Goal: Task Accomplishment & Management: Manage account settings

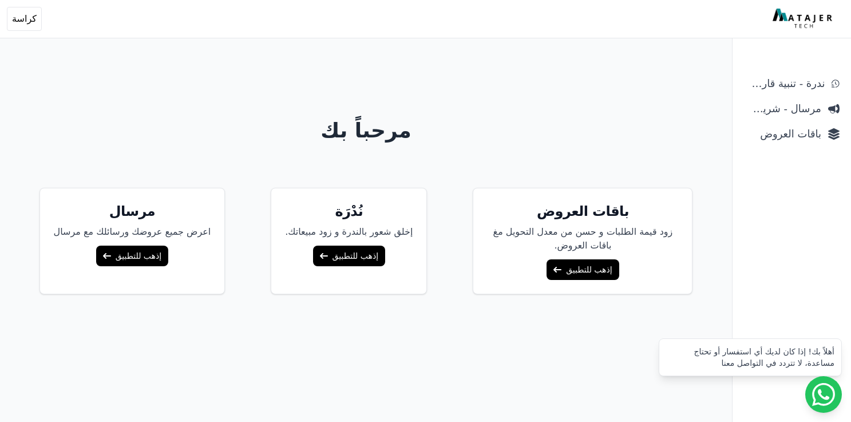
click at [577, 268] on link "إذهب للتطبيق" at bounding box center [582, 269] width 72 height 21
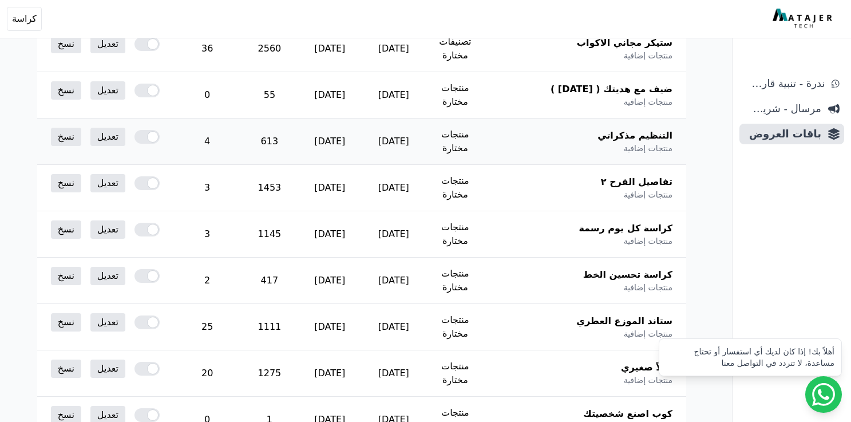
scroll to position [319, 0]
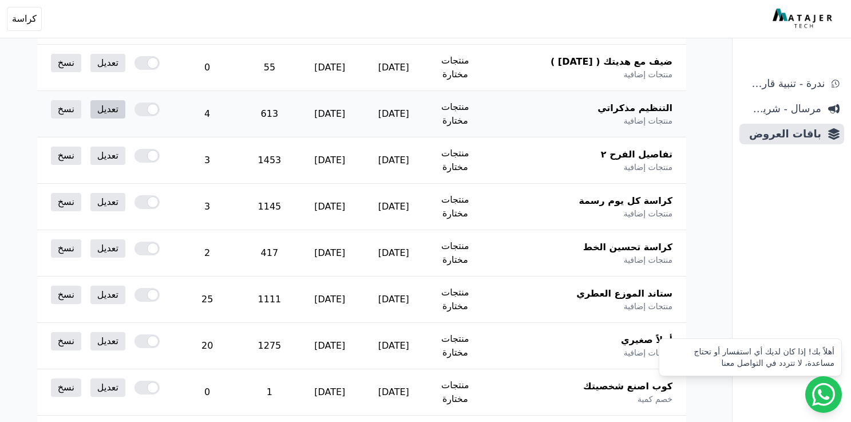
click at [119, 100] on link "تعديل" at bounding box center [107, 109] width 35 height 18
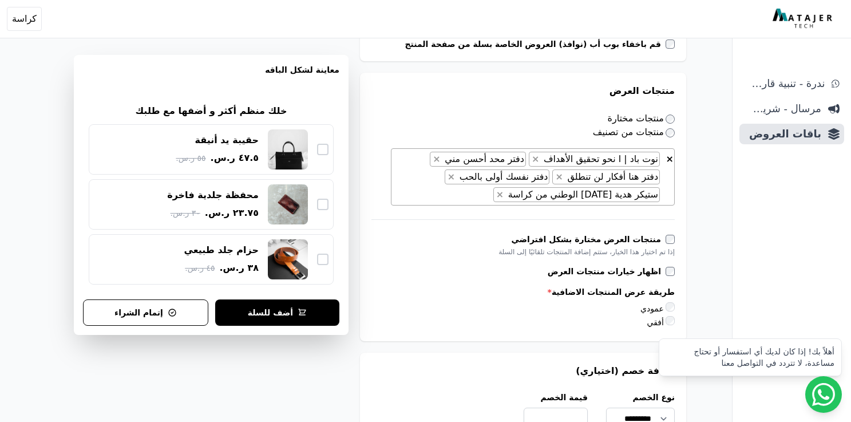
scroll to position [606, 0]
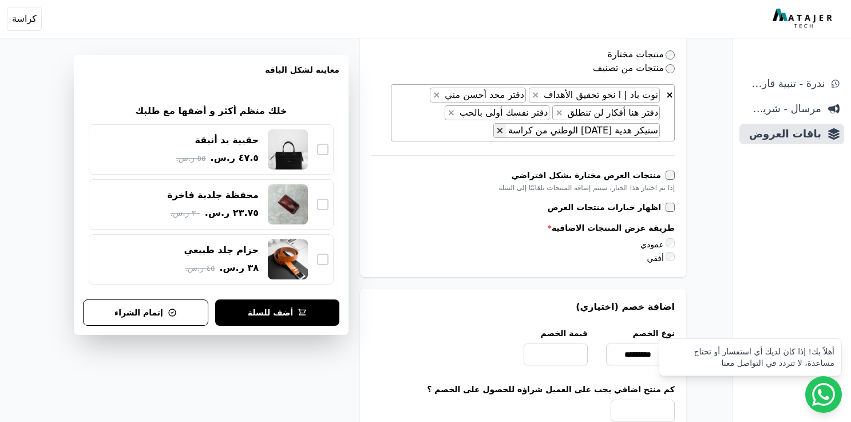
click at [503, 129] on span "×" at bounding box center [499, 130] width 7 height 11
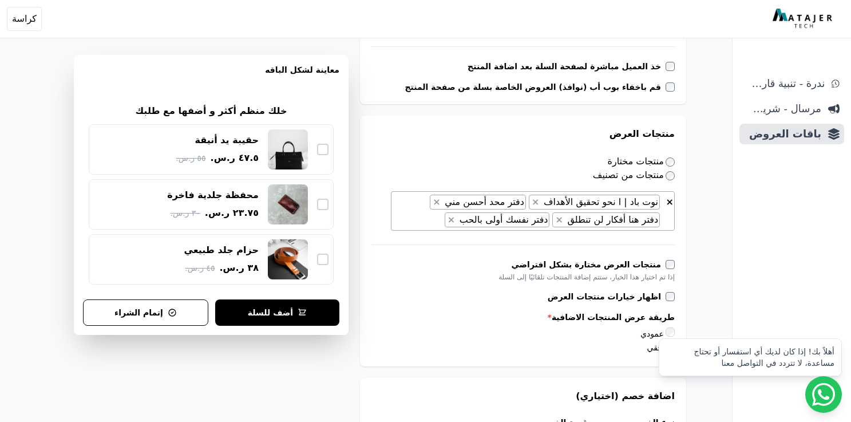
click at [376, 338] on form "**********" at bounding box center [523, 334] width 326 height 1483
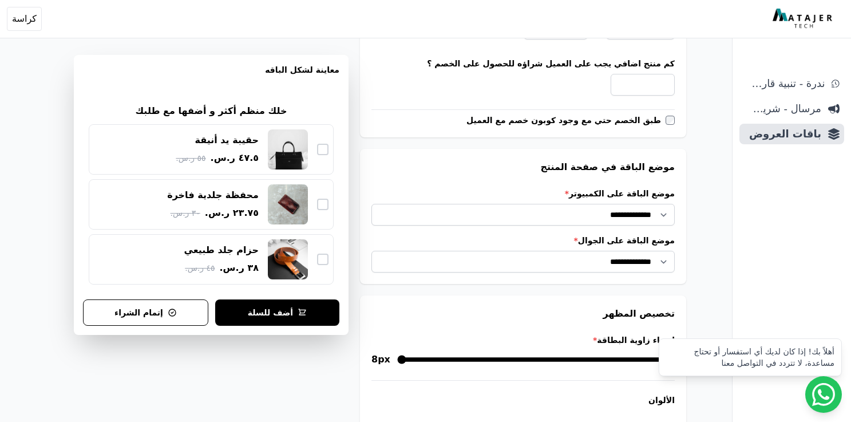
scroll to position [1222, 0]
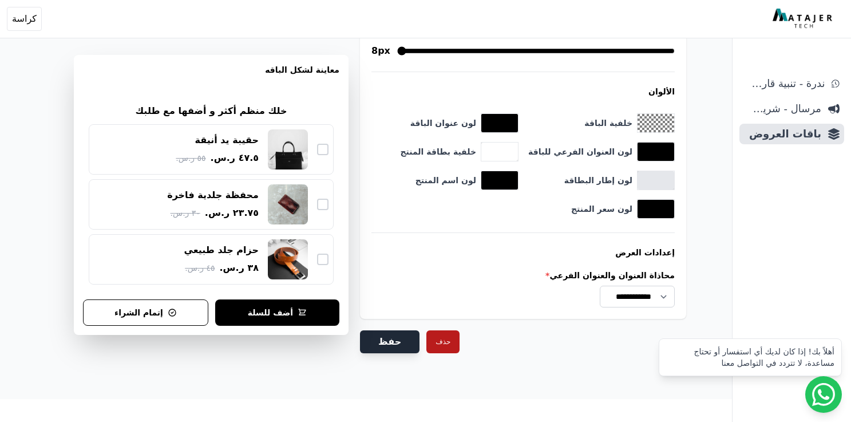
click at [382, 338] on button "حفظ" at bounding box center [389, 341] width 59 height 23
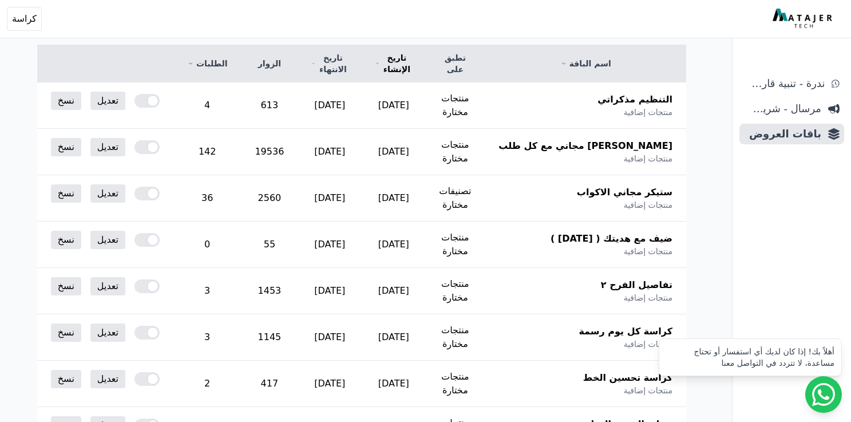
scroll to position [241, 0]
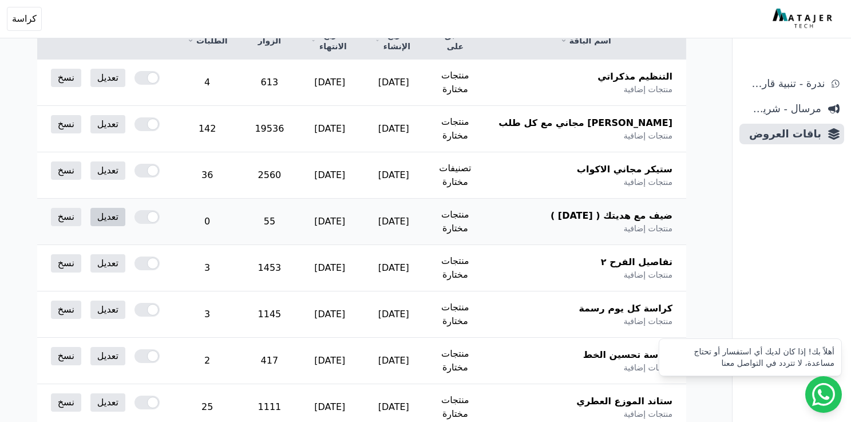
click at [109, 208] on link "تعديل" at bounding box center [107, 217] width 35 height 18
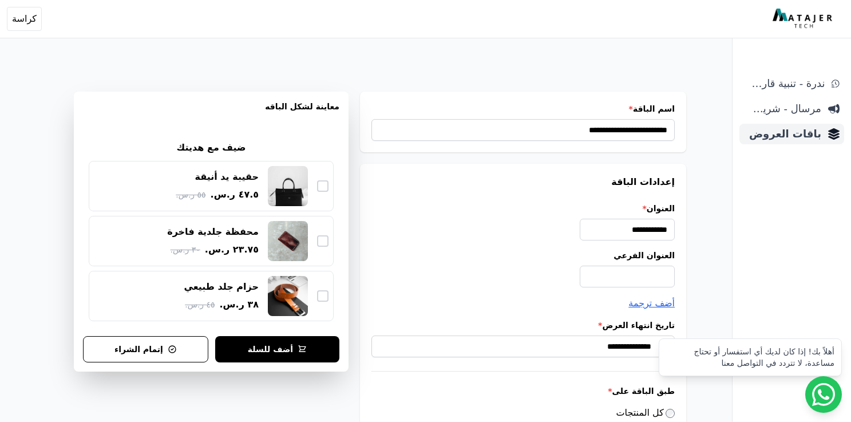
click at [782, 136] on span "باقات العروض" at bounding box center [782, 134] width 77 height 16
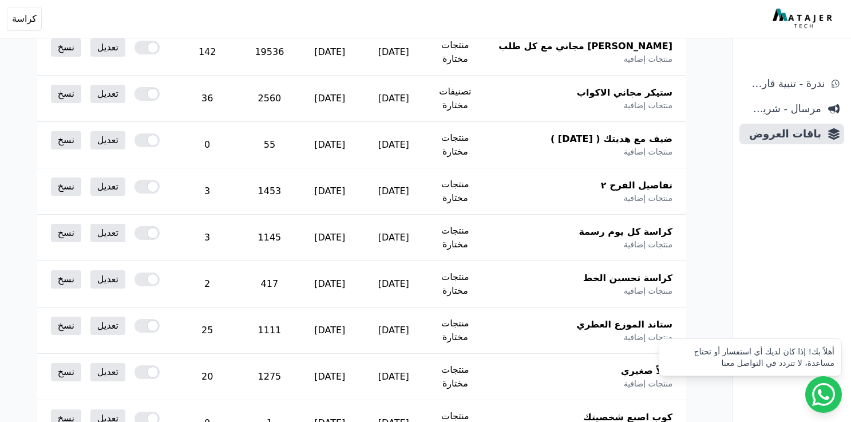
scroll to position [292, 0]
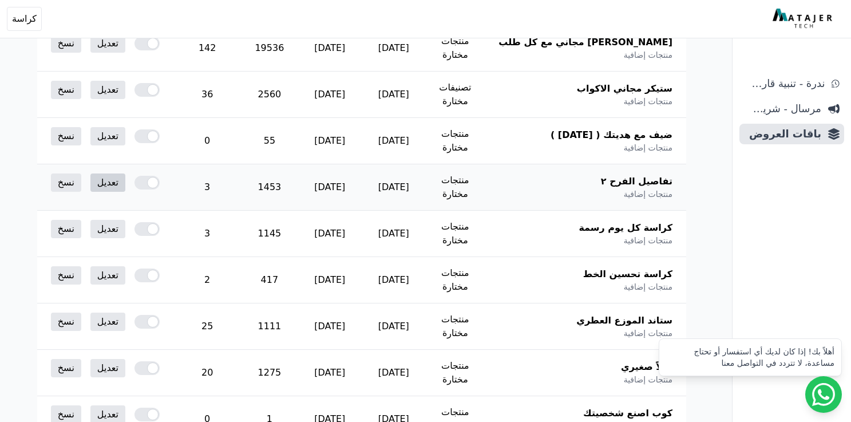
click at [121, 174] on link "تعديل" at bounding box center [107, 182] width 35 height 18
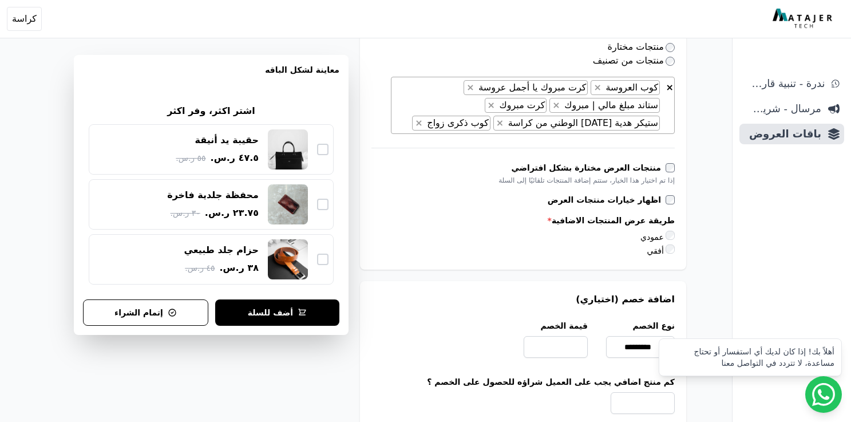
scroll to position [593, 0]
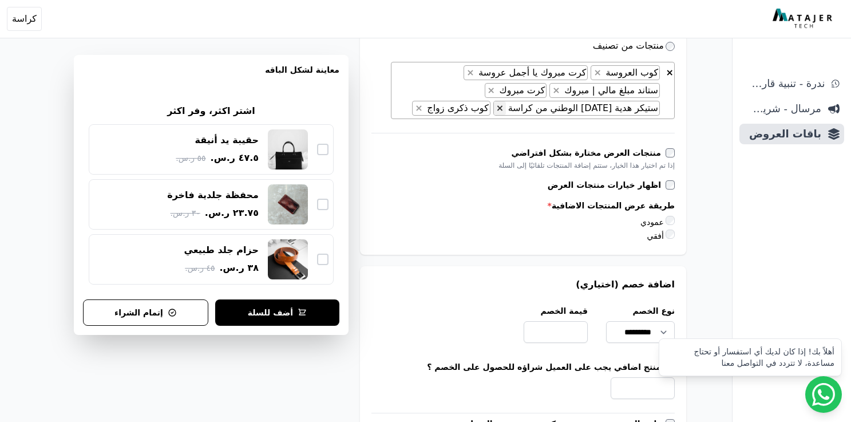
click at [503, 108] on span "×" at bounding box center [499, 107] width 7 height 11
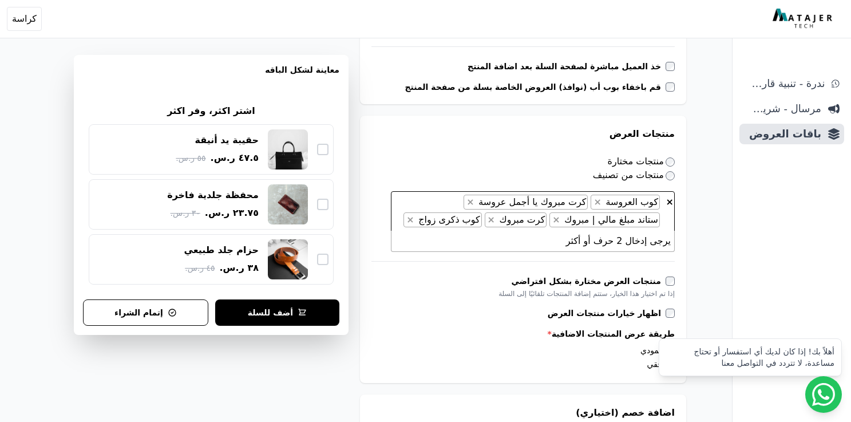
click at [387, 337] on form "**********" at bounding box center [523, 360] width 326 height 1464
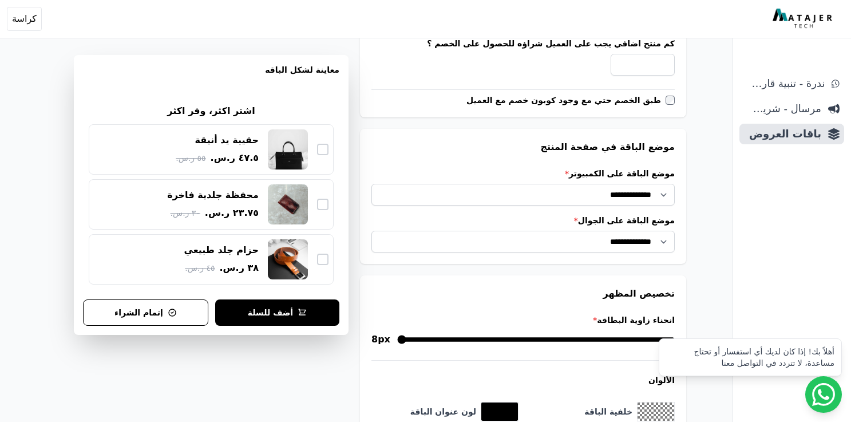
scroll to position [1186, 0]
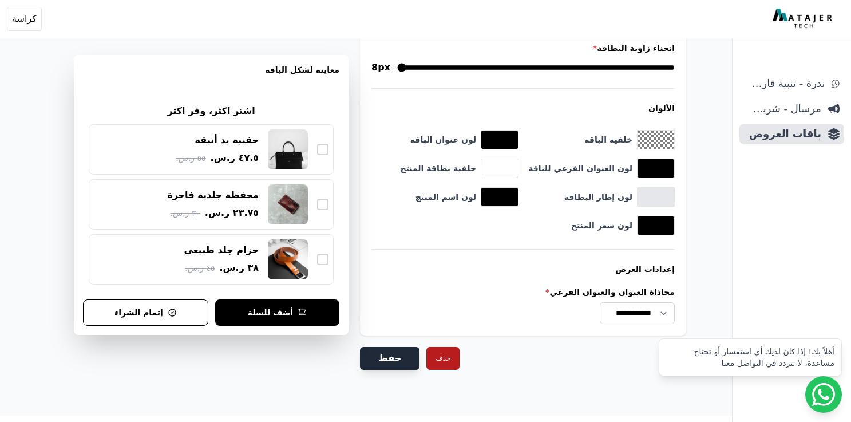
click at [390, 347] on button "حفظ" at bounding box center [389, 358] width 59 height 23
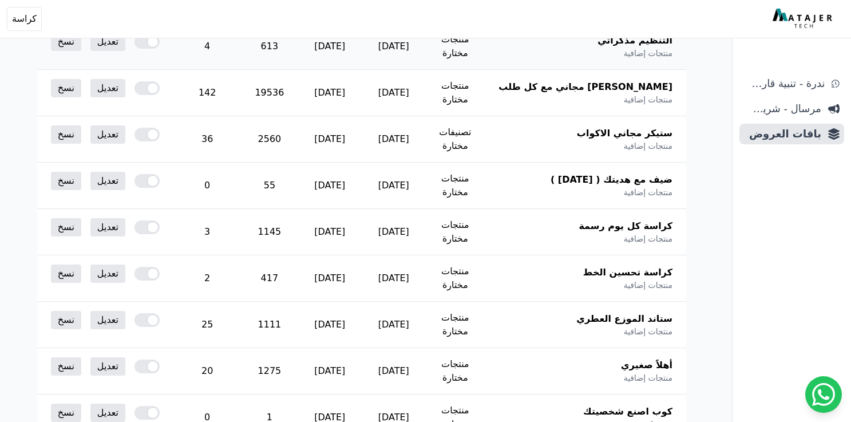
scroll to position [360, 0]
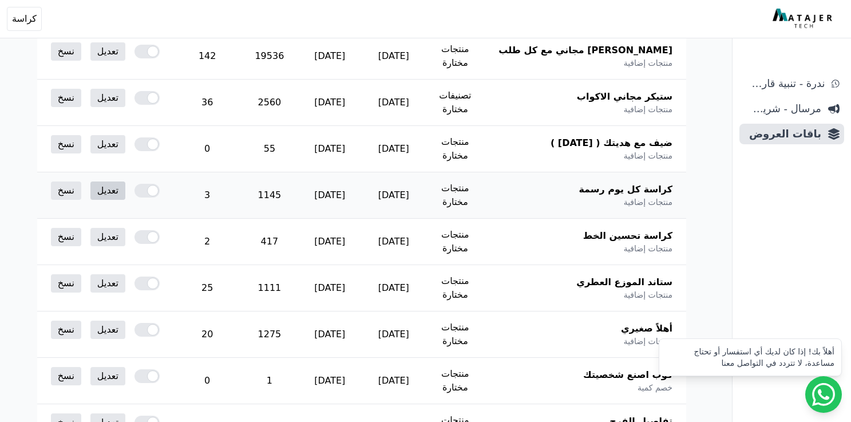
click at [124, 181] on link "تعديل" at bounding box center [107, 190] width 35 height 18
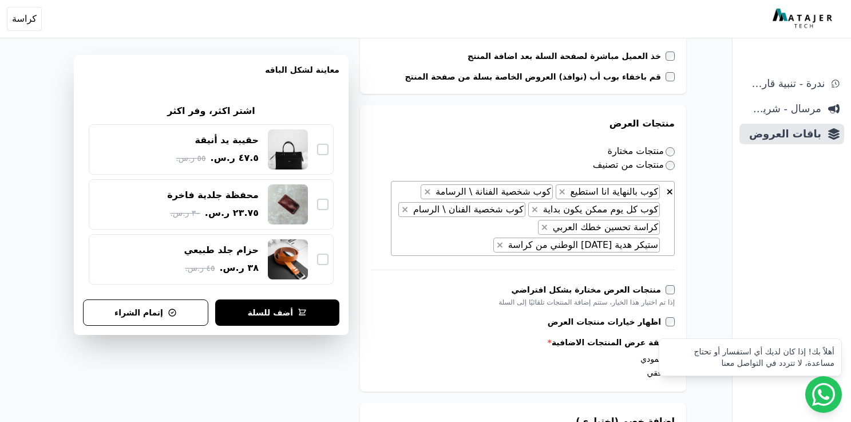
scroll to position [505, 0]
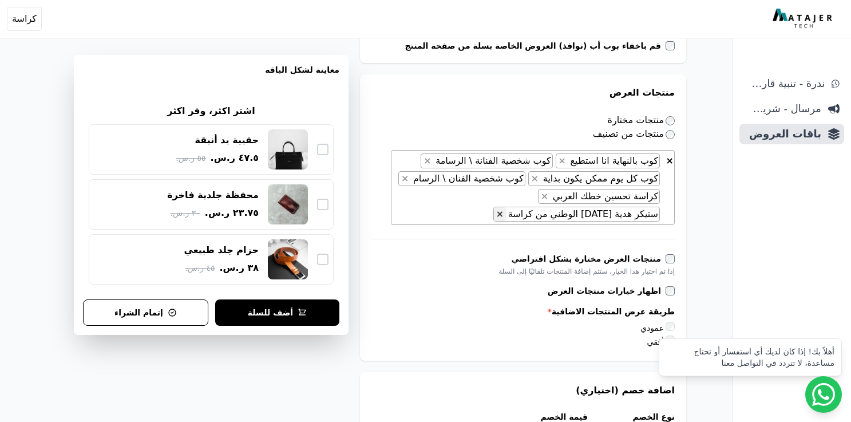
click at [494, 207] on button "×" at bounding box center [500, 214] width 12 height 14
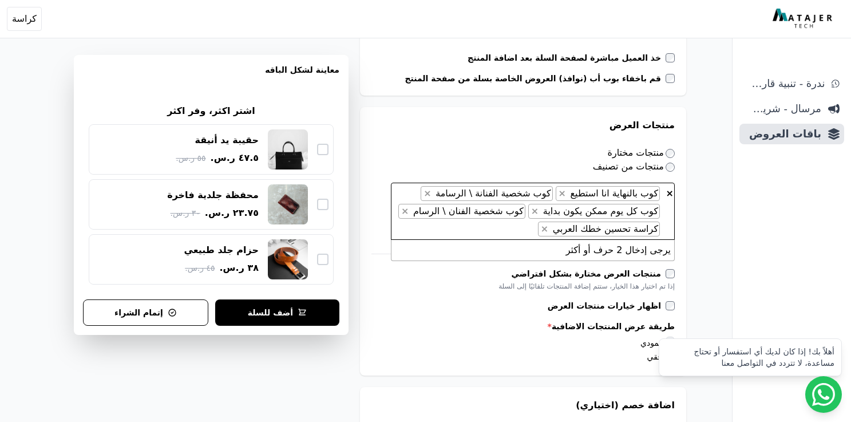
click at [383, 340] on form "**********" at bounding box center [523, 353] width 326 height 1466
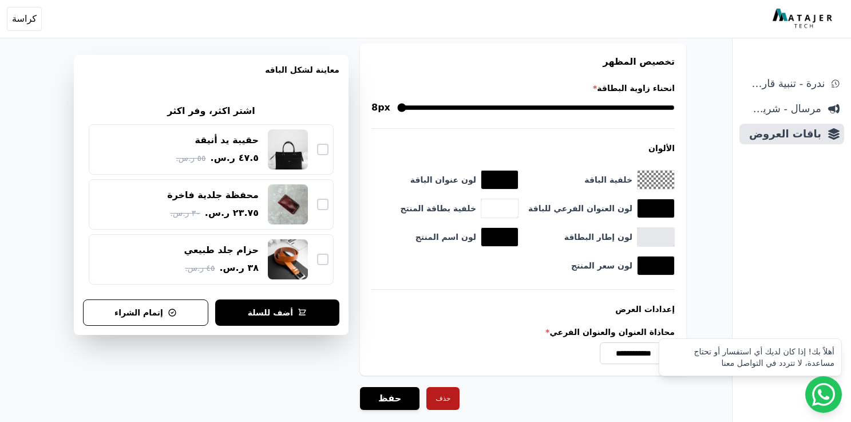
scroll to position [1204, 0]
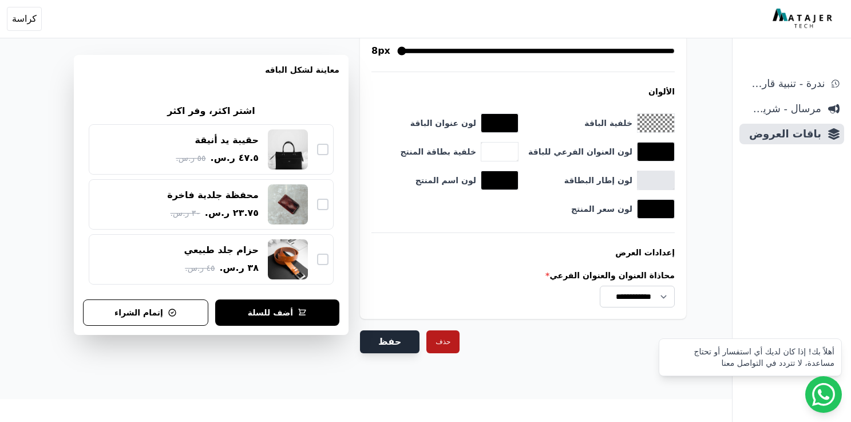
click at [372, 336] on button "حفظ" at bounding box center [389, 341] width 59 height 23
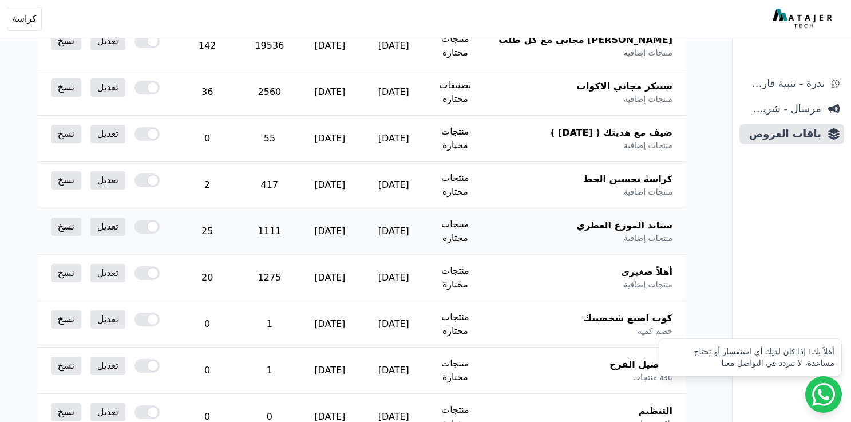
scroll to position [412, 0]
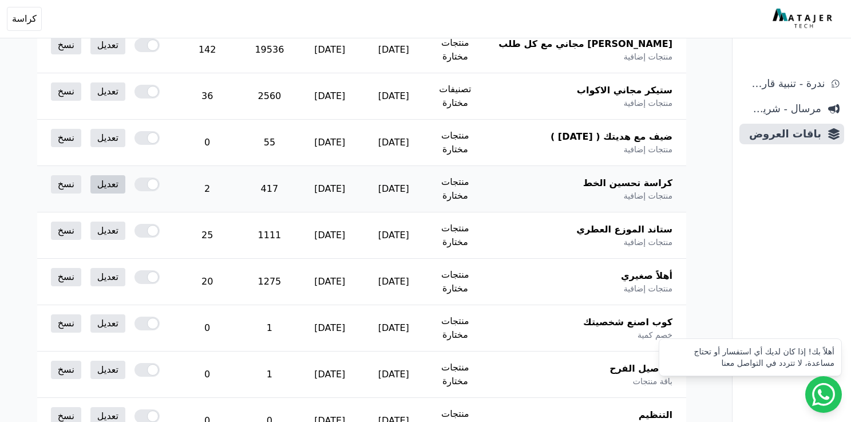
click at [120, 175] on link "تعديل" at bounding box center [107, 184] width 35 height 18
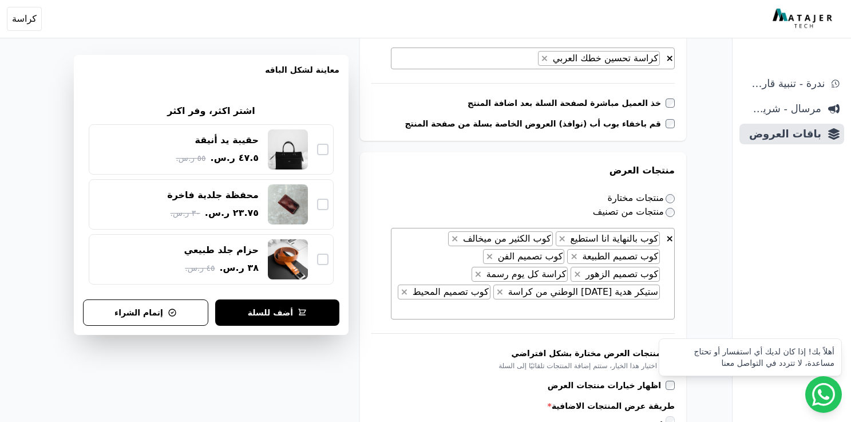
scroll to position [463, 0]
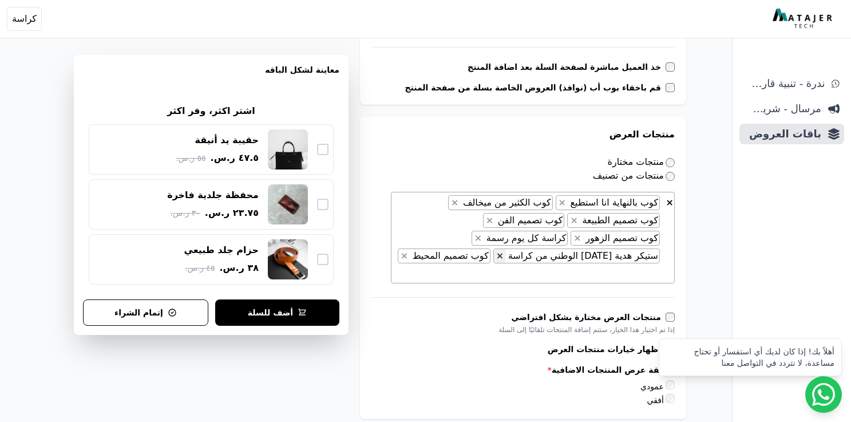
click at [496, 250] on span "×" at bounding box center [499, 255] width 7 height 11
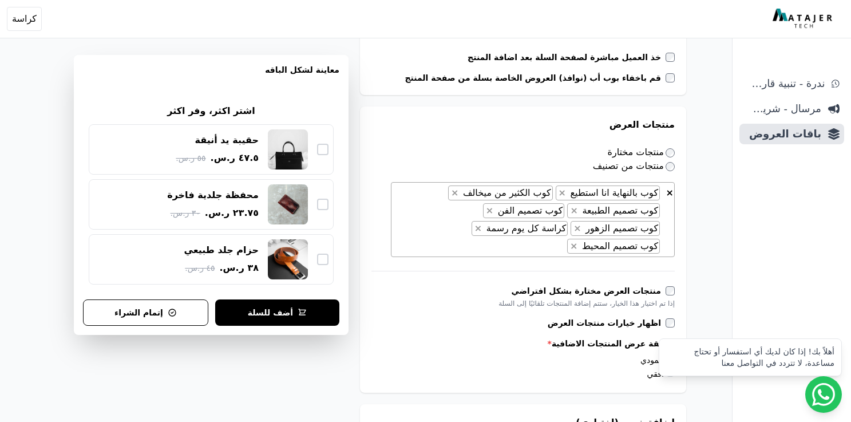
click at [391, 340] on form "**********" at bounding box center [523, 360] width 326 height 1483
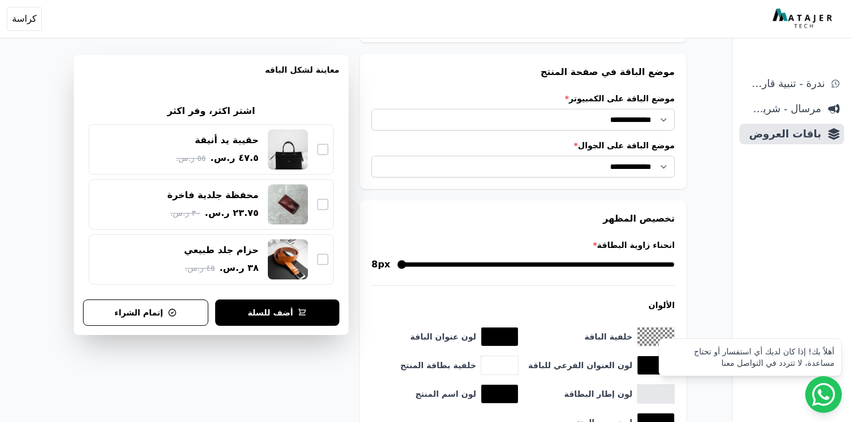
scroll to position [1204, 0]
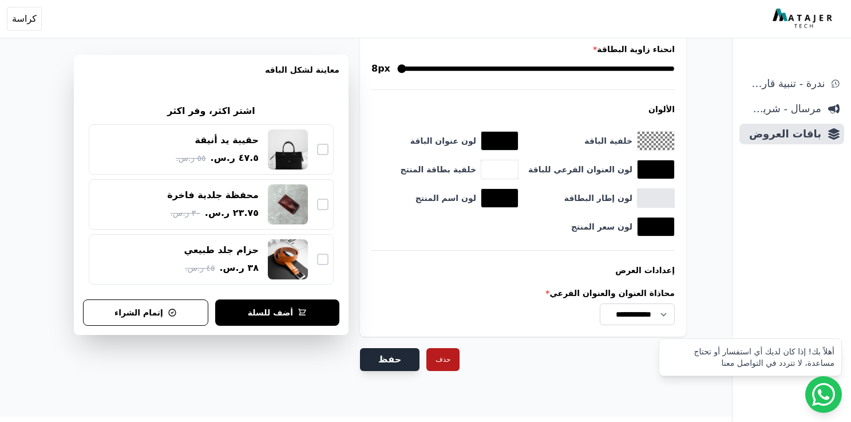
click at [386, 348] on button "حفظ" at bounding box center [389, 359] width 59 height 23
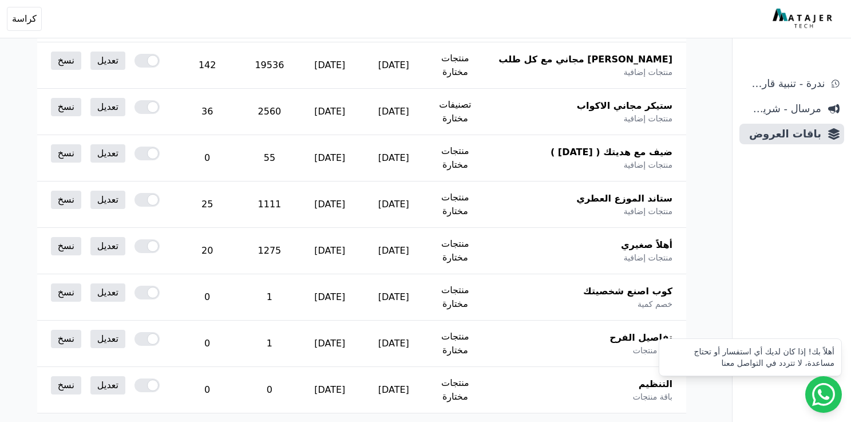
scroll to position [442, 0]
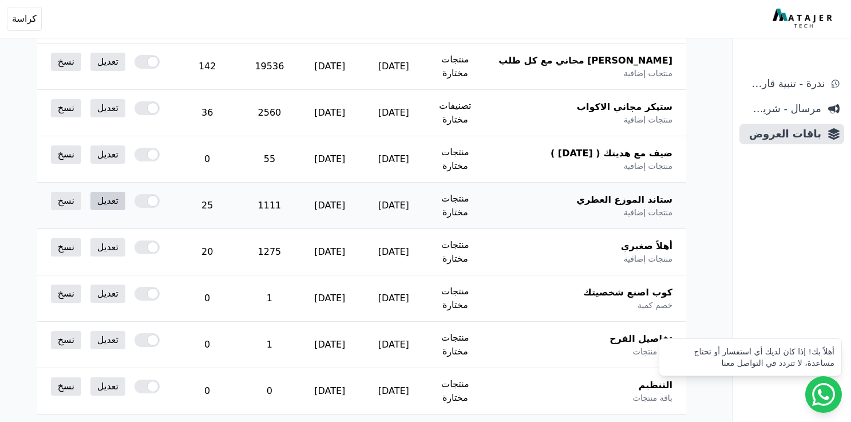
click at [125, 192] on link "تعديل" at bounding box center [107, 201] width 35 height 18
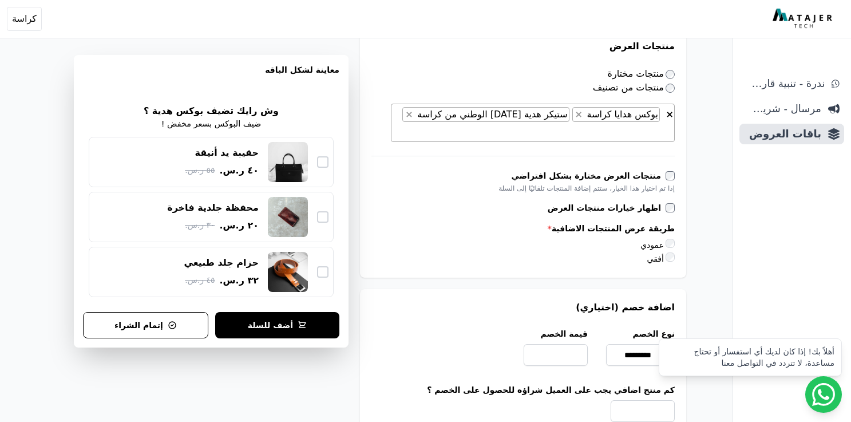
scroll to position [531, 0]
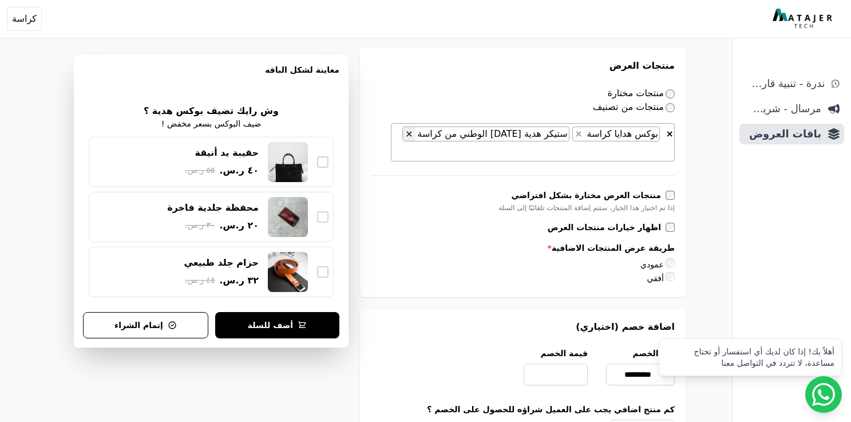
click at [412, 134] on span "×" at bounding box center [408, 133] width 7 height 11
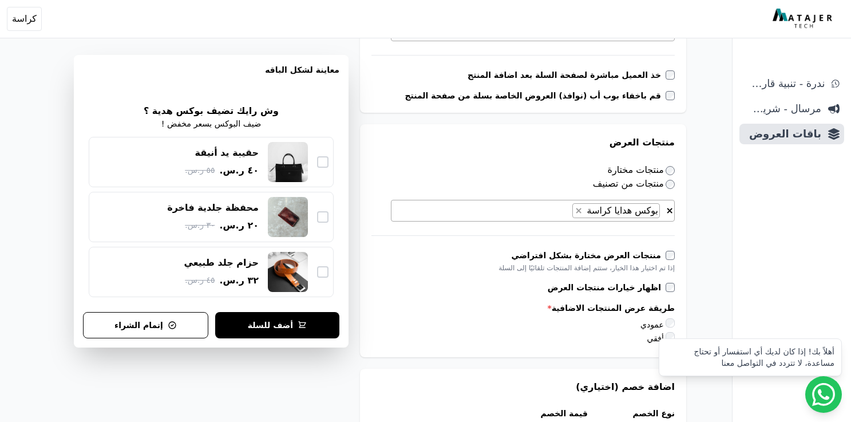
click at [386, 347] on form "**********" at bounding box center [523, 352] width 326 height 1430
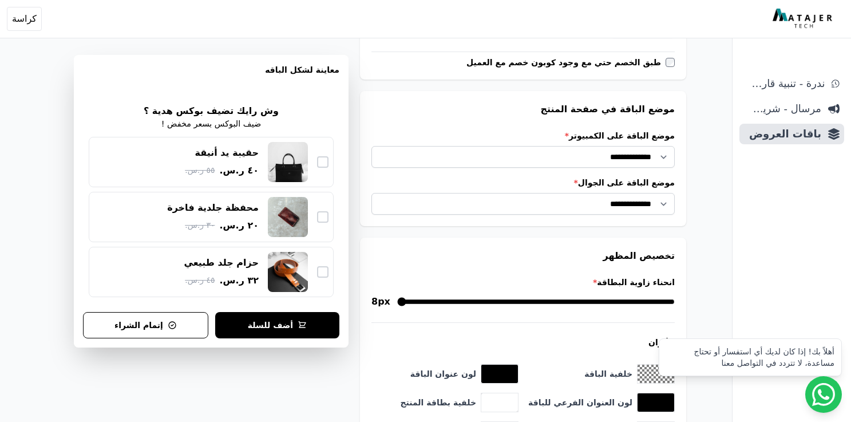
scroll to position [1169, 0]
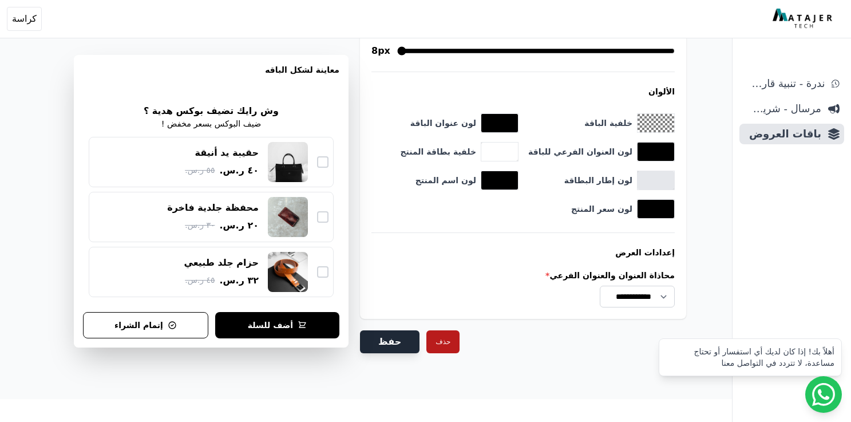
click at [381, 344] on button "حفظ" at bounding box center [389, 341] width 59 height 23
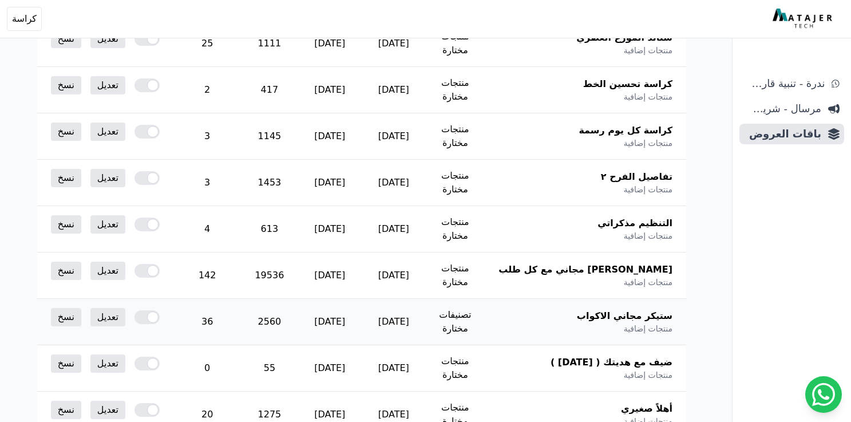
scroll to position [285, 0]
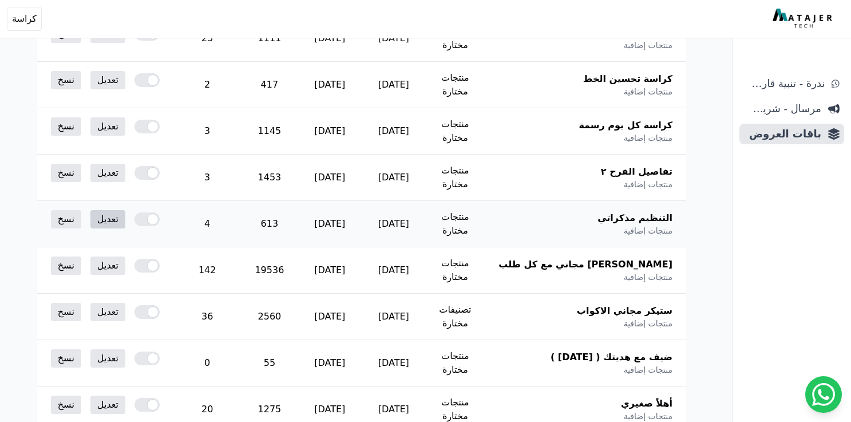
click at [125, 210] on link "تعديل" at bounding box center [107, 219] width 35 height 18
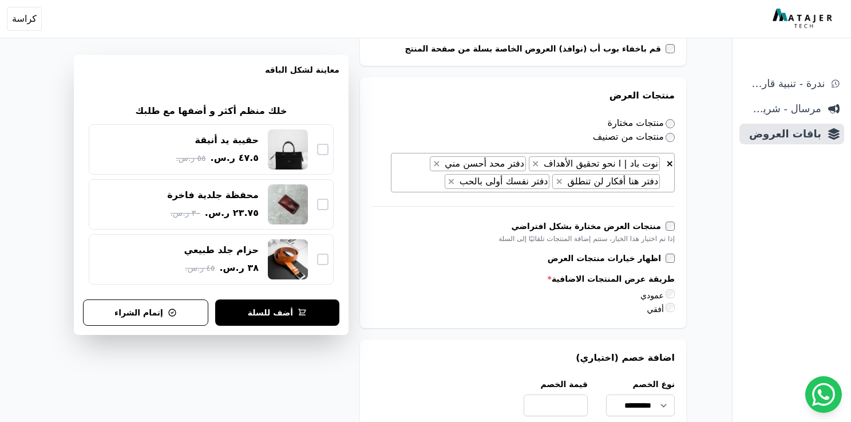
scroll to position [521, 0]
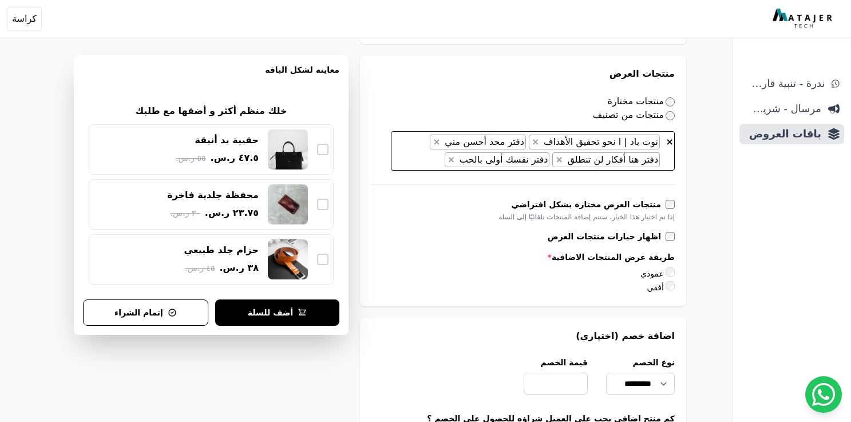
click at [442, 162] on span "× × نوت باد | ا نحو تحقيق الأهداف × دفتر محد أحسن مني × دفتر هنا أفكار لن تنطلق…" at bounding box center [533, 150] width 284 height 39
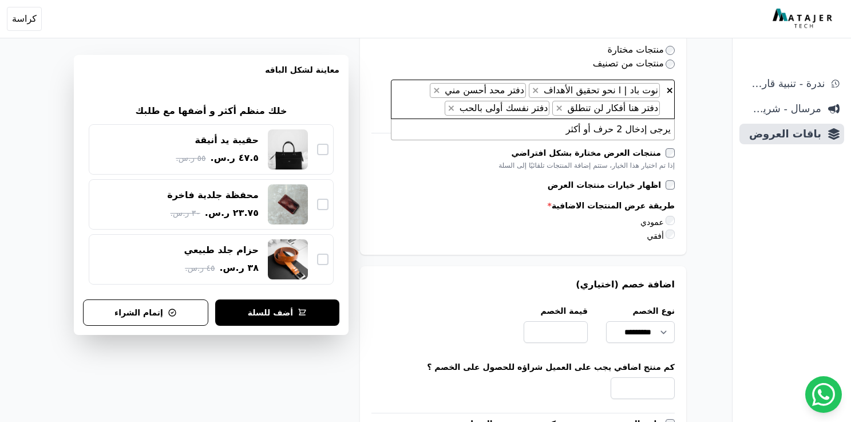
scroll to position [613, 0]
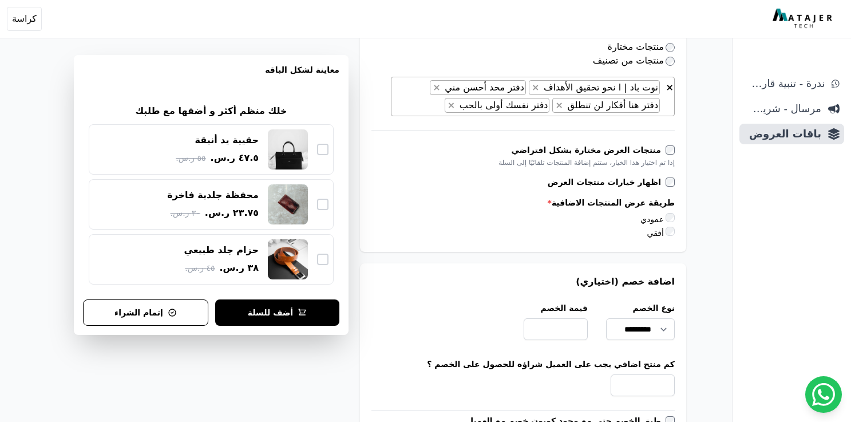
click at [442, 162] on div "إذا تم اختيار هذا الخيار، ستتم إضافة المنتجات تلقائيًا إلى السلة" at bounding box center [522, 162] width 303 height 9
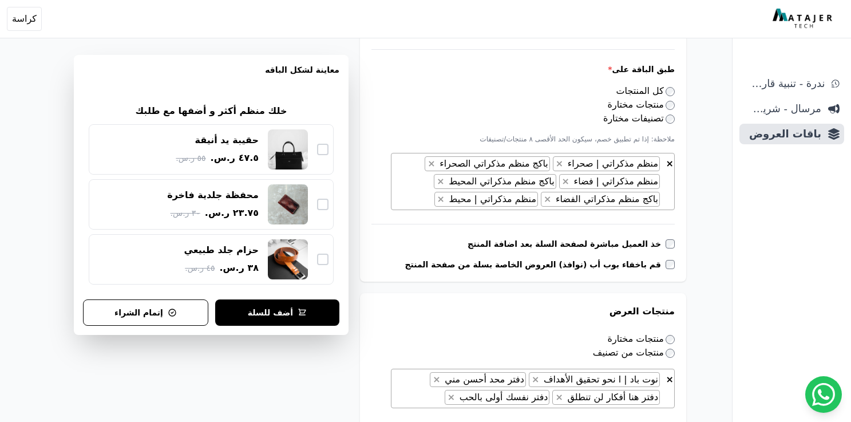
scroll to position [88, 0]
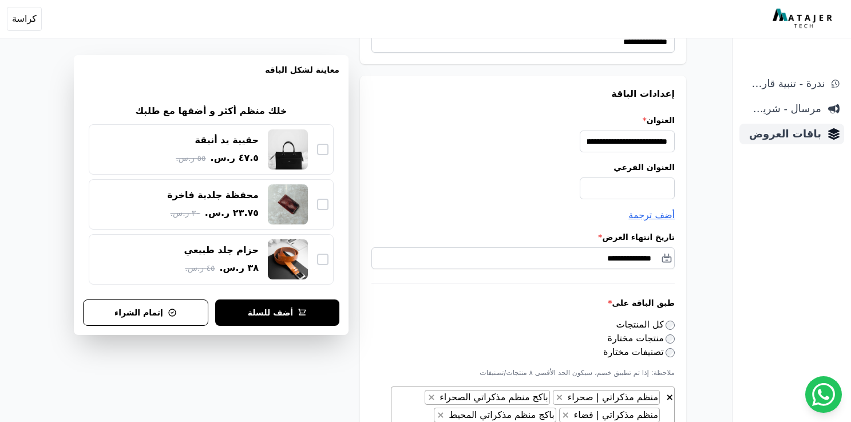
click at [791, 138] on span "باقات العروض" at bounding box center [782, 134] width 77 height 16
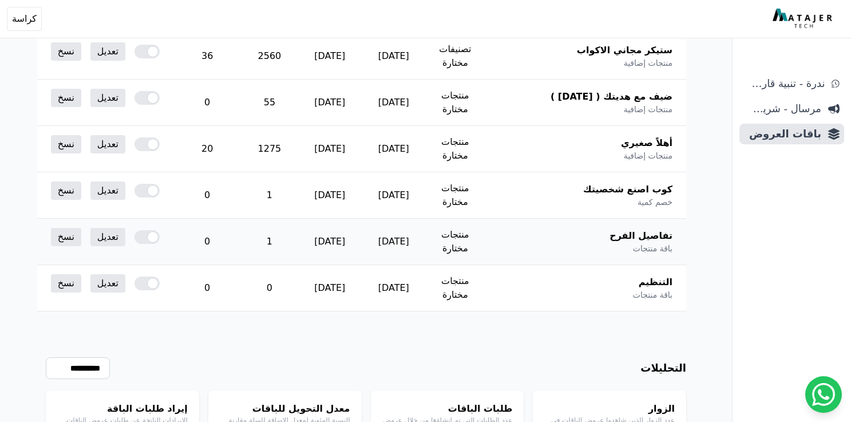
scroll to position [478, 0]
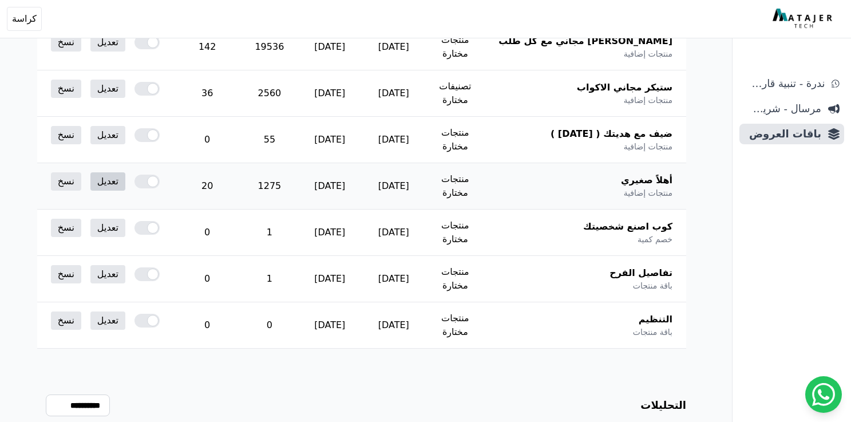
click at [112, 172] on link "تعديل" at bounding box center [107, 181] width 35 height 18
click at [122, 172] on link "تعديل" at bounding box center [107, 181] width 35 height 18
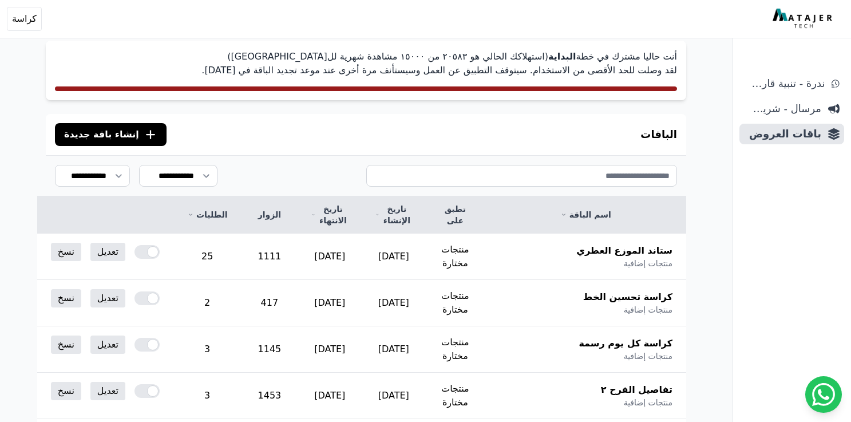
scroll to position [0, 0]
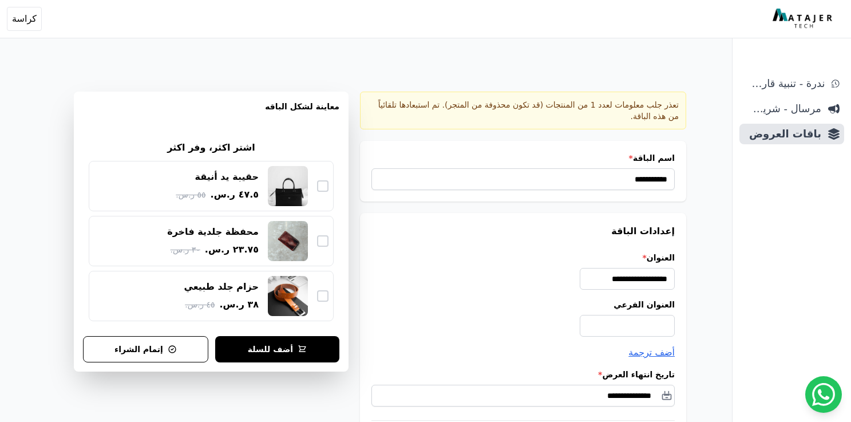
type input "*********"
type input "*******"
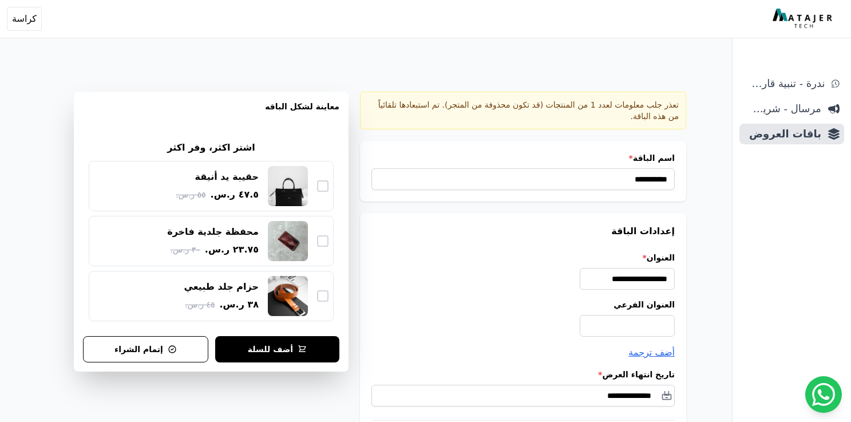
type input "*******"
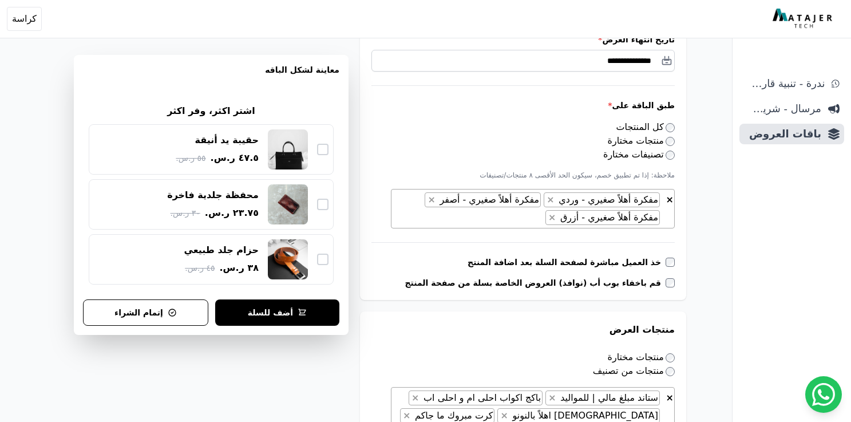
scroll to position [346, 0]
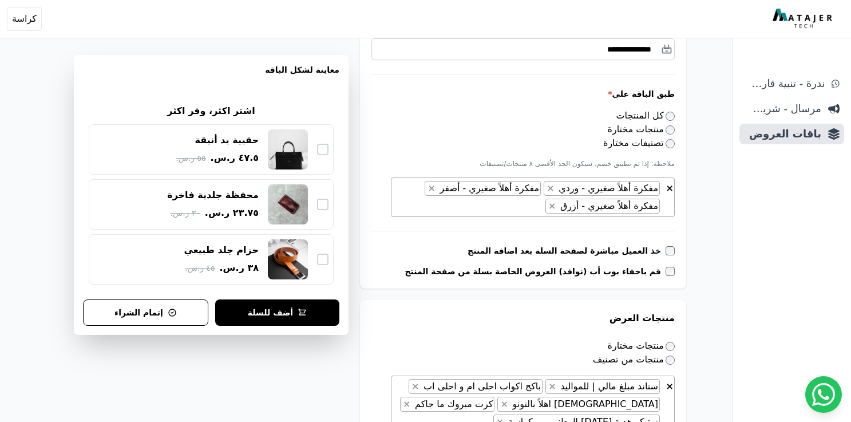
click at [537, 208] on span "× × مفكرة أهلاً صغيري - وردي × مفكرة أهلاً صغيري - أصفر × مفكرة أهلاً صغيري - أ…" at bounding box center [533, 196] width 284 height 39
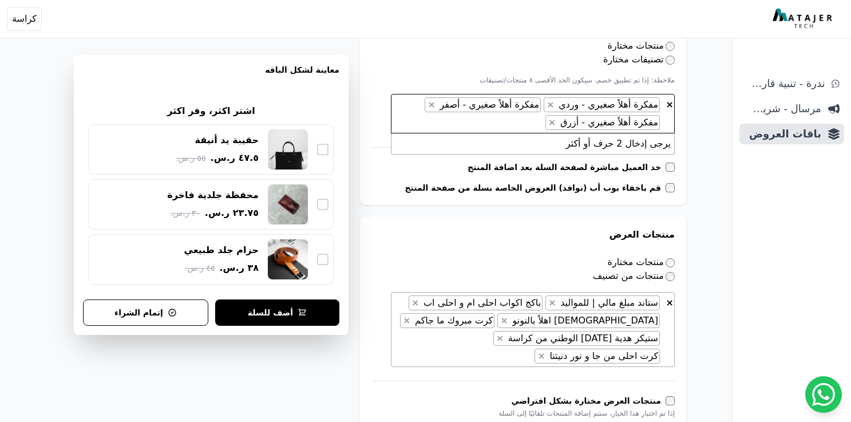
scroll to position [453, 0]
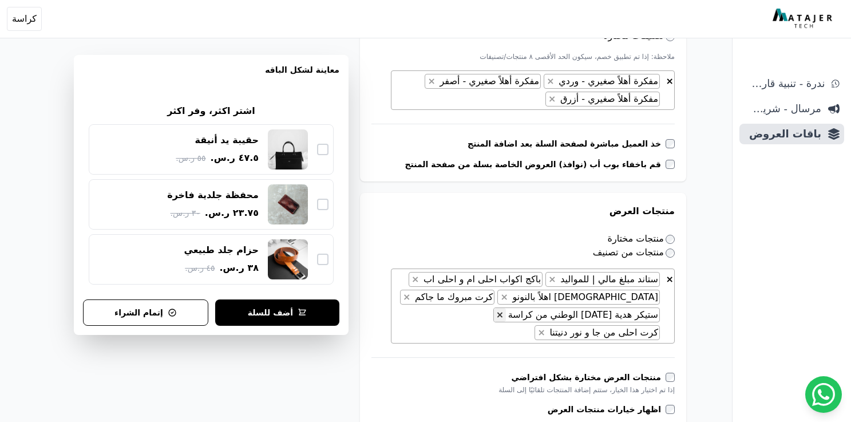
click at [503, 313] on span "×" at bounding box center [499, 314] width 7 height 11
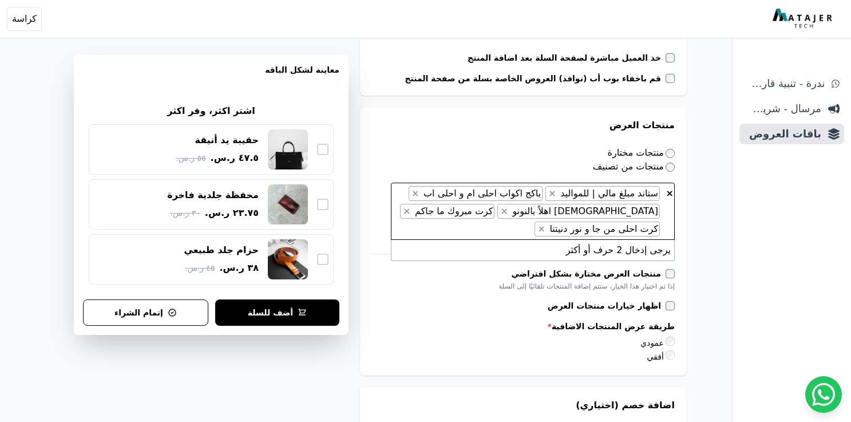
click at [391, 347] on form "**********" at bounding box center [523, 319] width 326 height 1533
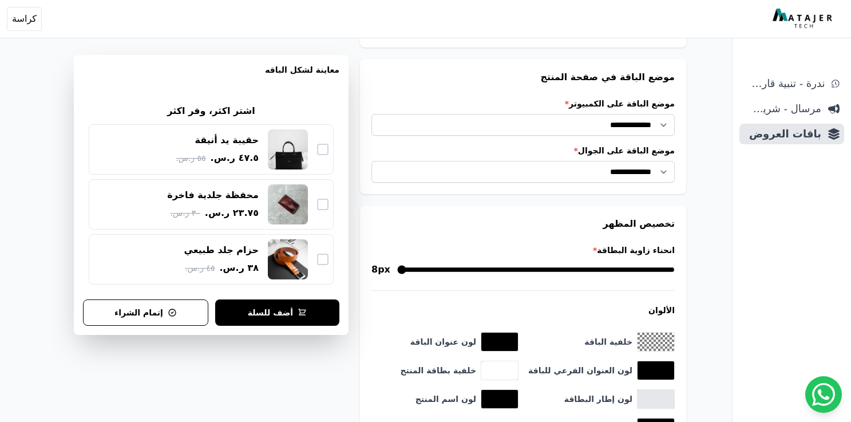
scroll to position [1271, 0]
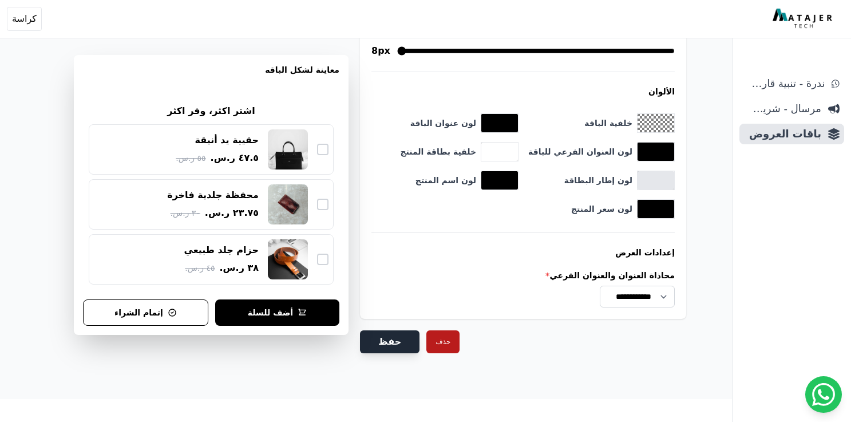
click at [390, 340] on button "حفظ" at bounding box center [389, 341] width 59 height 23
